Goal: Transaction & Acquisition: Purchase product/service

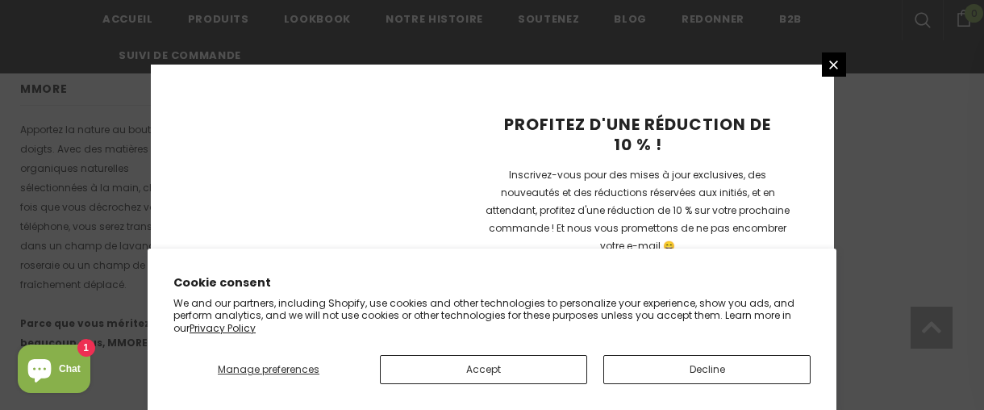
scroll to position [1316, 0]
